Goal: Check status: Check status

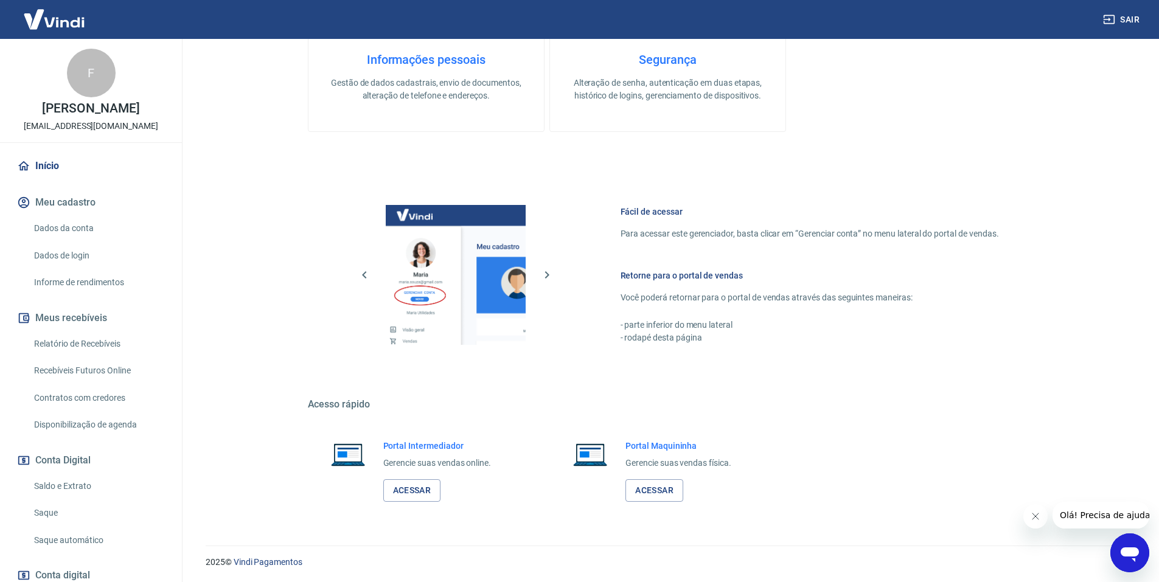
scroll to position [366, 0]
click at [419, 489] on link "Acessar" at bounding box center [412, 489] width 58 height 23
click at [84, 348] on link "Relatório de Recebíveis" at bounding box center [98, 344] width 138 height 25
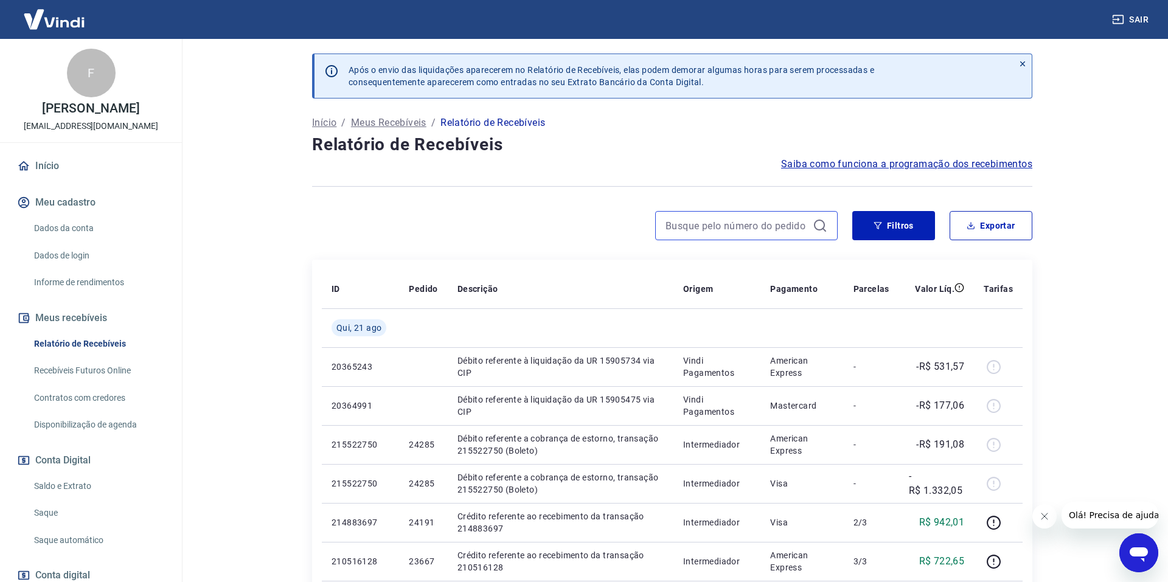
click at [724, 226] on input at bounding box center [737, 226] width 142 height 18
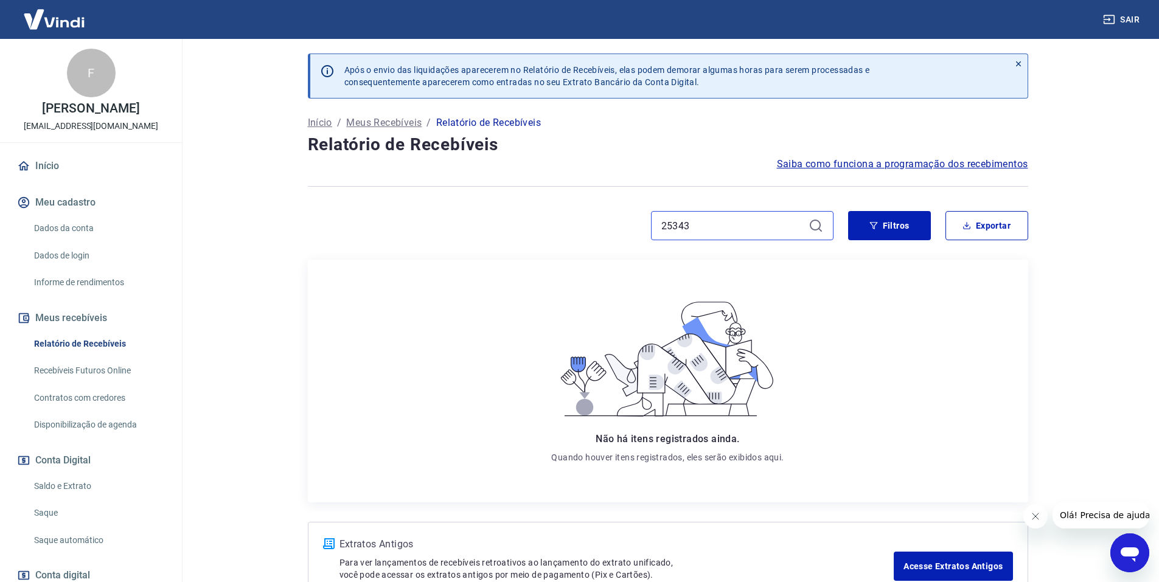
type input "25343"
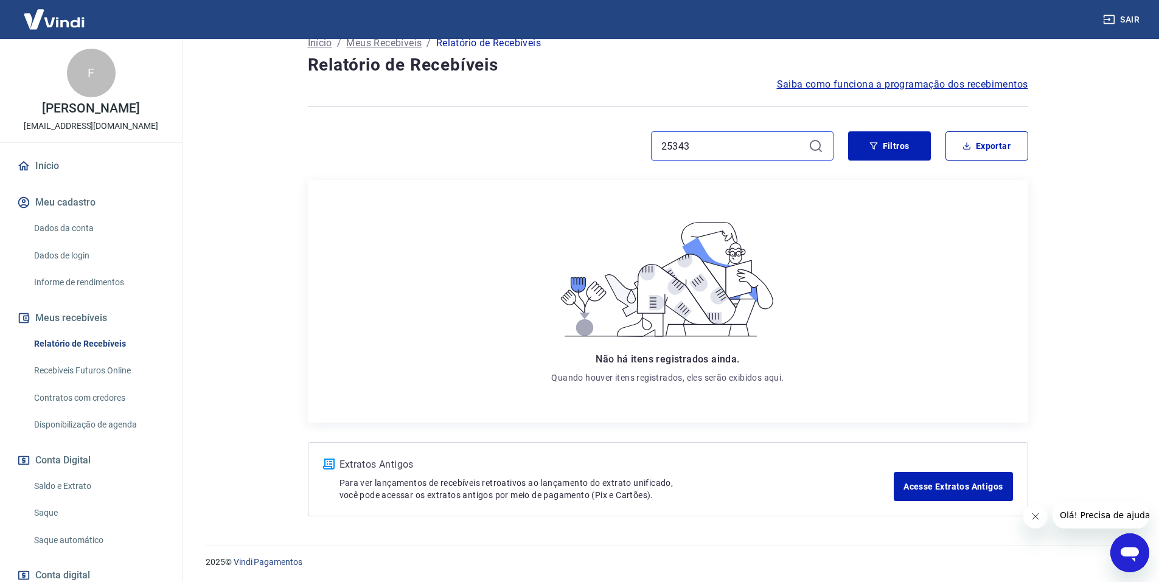
scroll to position [82, 0]
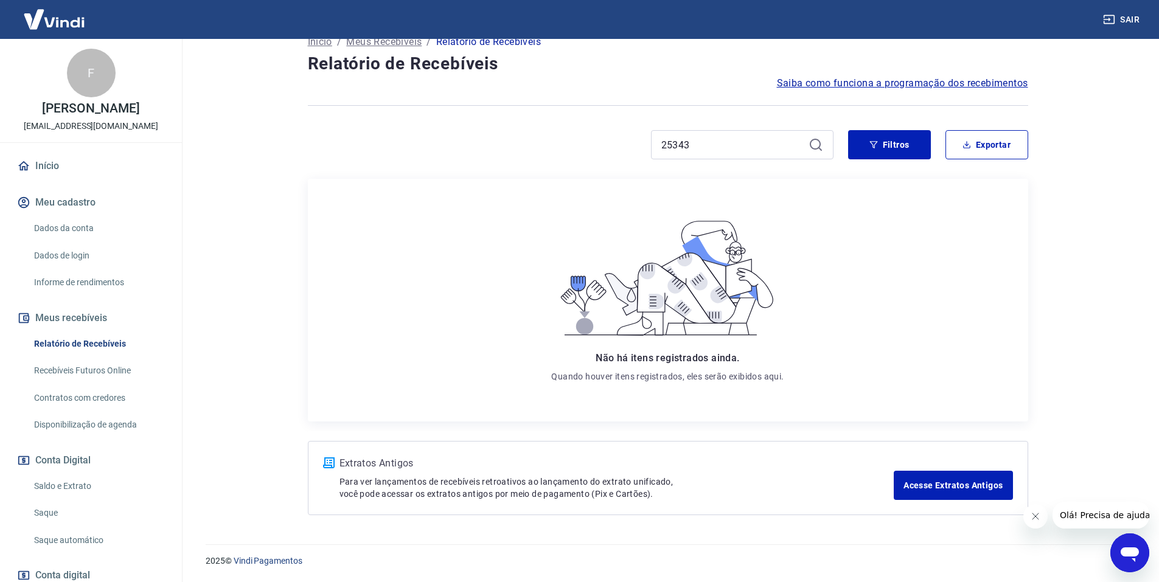
click at [814, 144] on icon at bounding box center [816, 145] width 15 height 15
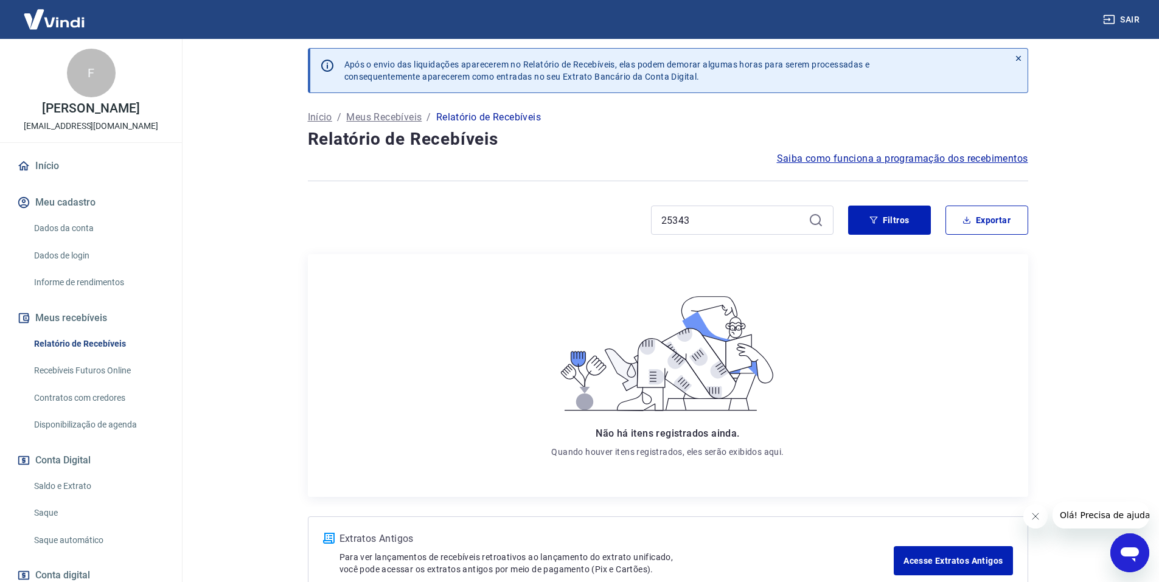
scroll to position [0, 0]
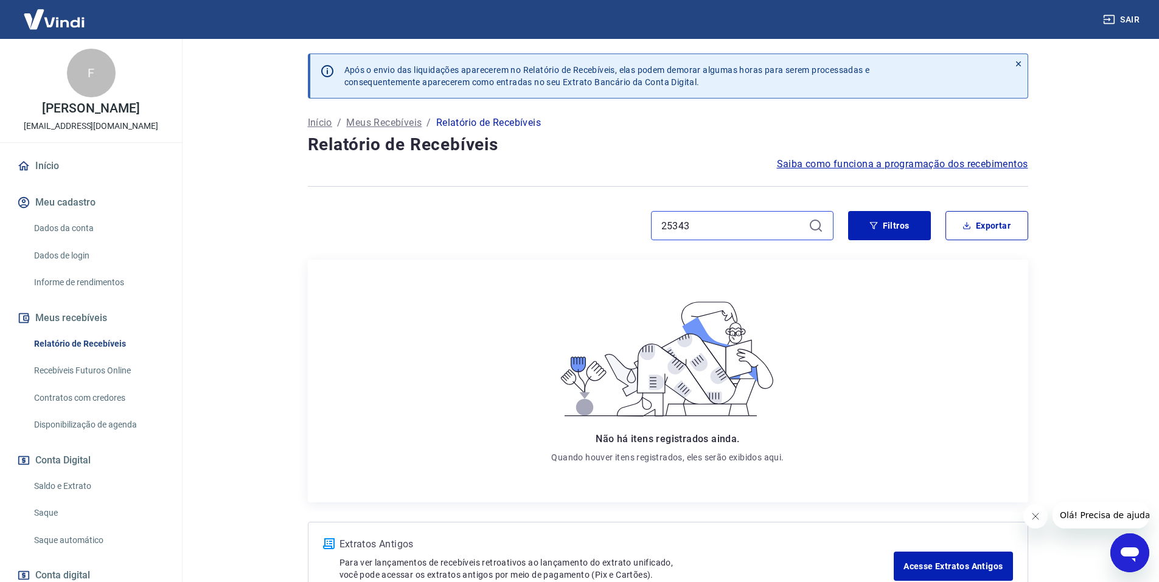
drag, startPoint x: 718, startPoint y: 229, endPoint x: 656, endPoint y: 238, distance: 62.7
click at [656, 238] on div "25343" at bounding box center [742, 225] width 183 height 29
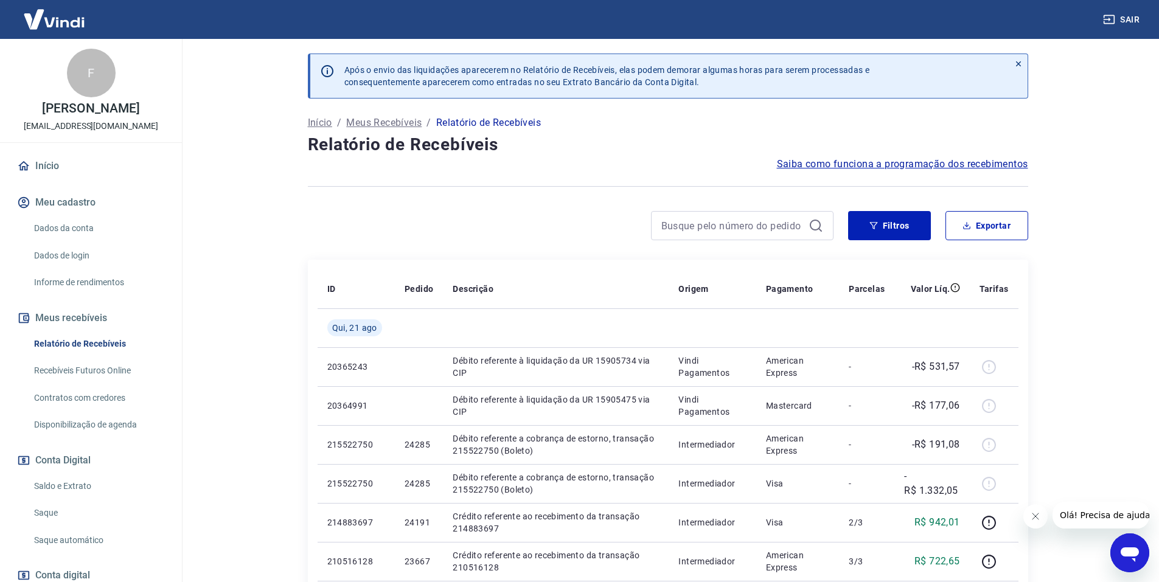
click at [90, 341] on link "Relatório de Recebíveis" at bounding box center [98, 344] width 138 height 25
